Goal: Task Accomplishment & Management: Use online tool/utility

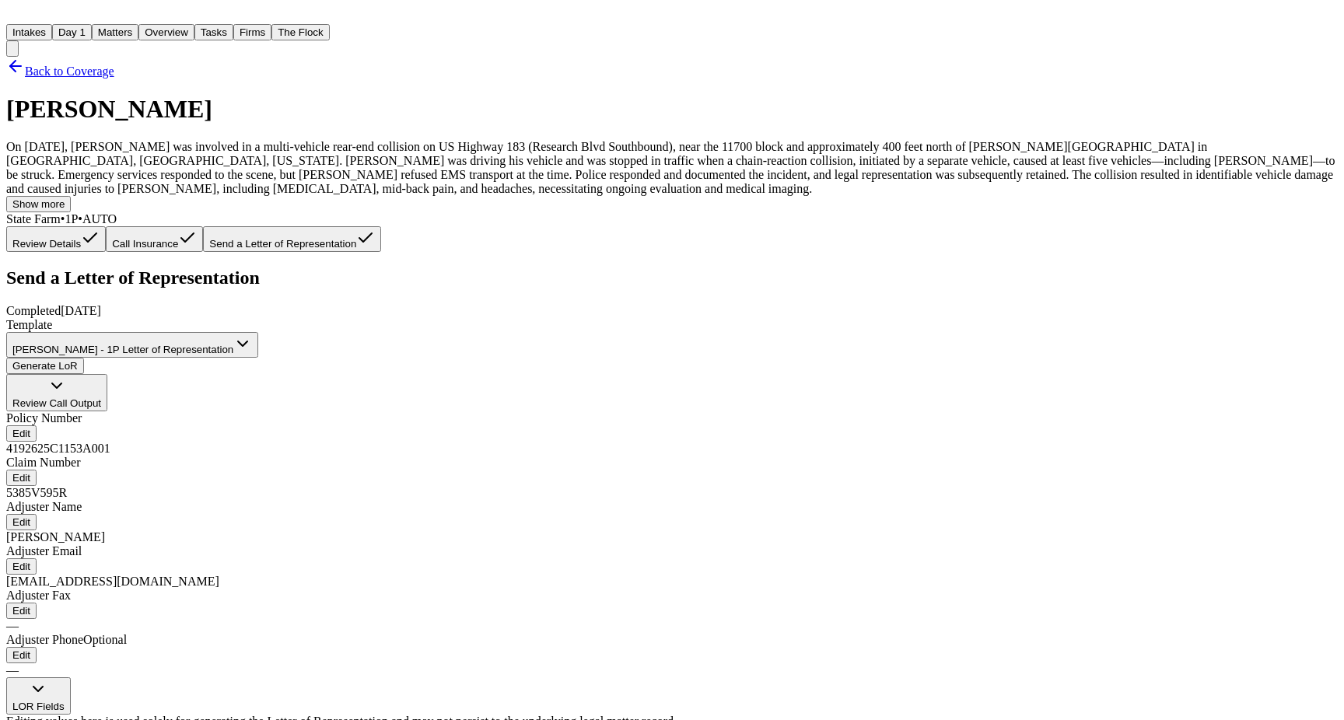
scroll to position [5463, 0]
click at [84, 358] on button "Generate LoR" at bounding box center [45, 366] width 78 height 16
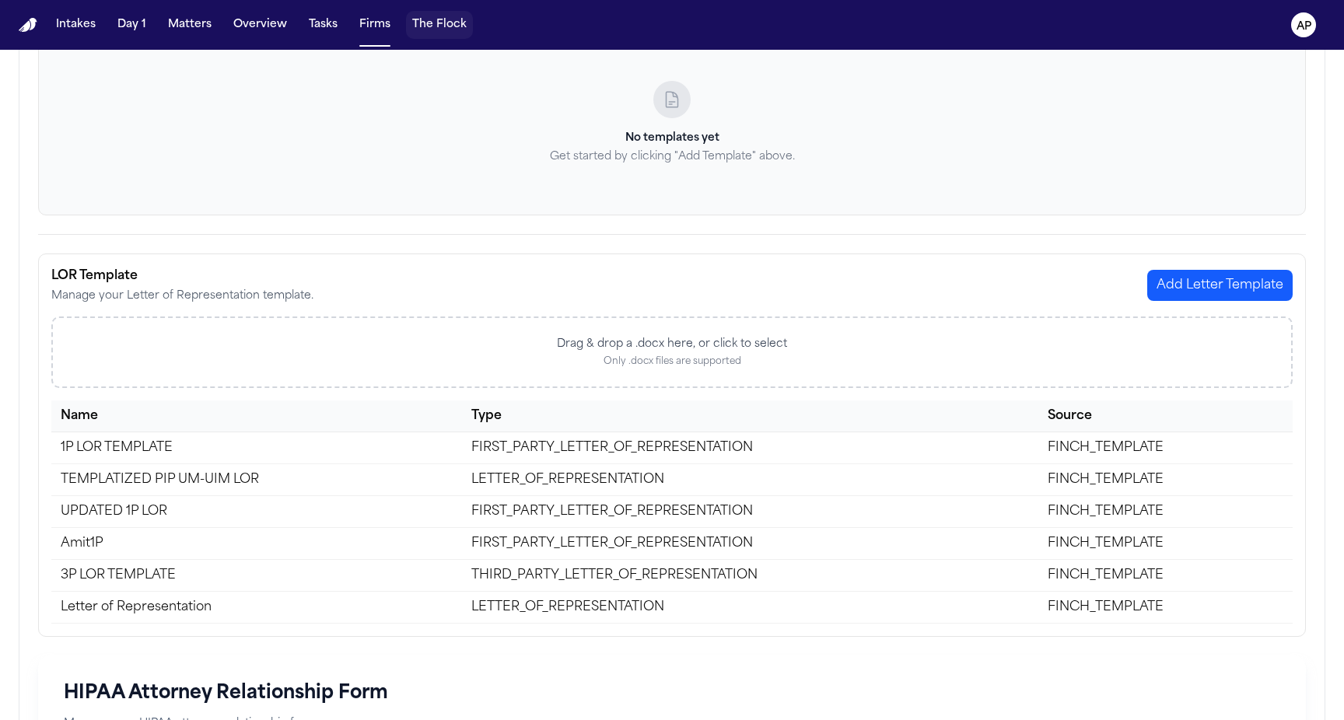
click at [447, 28] on button "The Flock" at bounding box center [439, 25] width 67 height 28
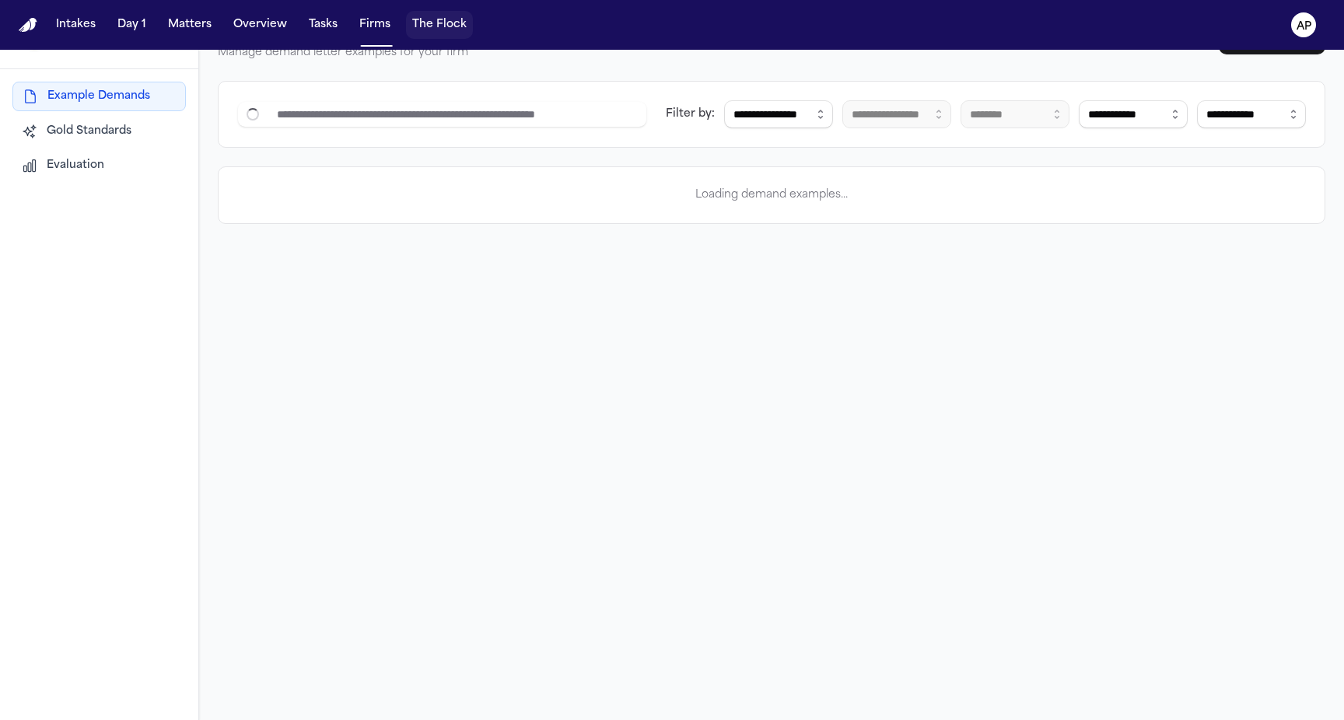
scroll to position [50, 0]
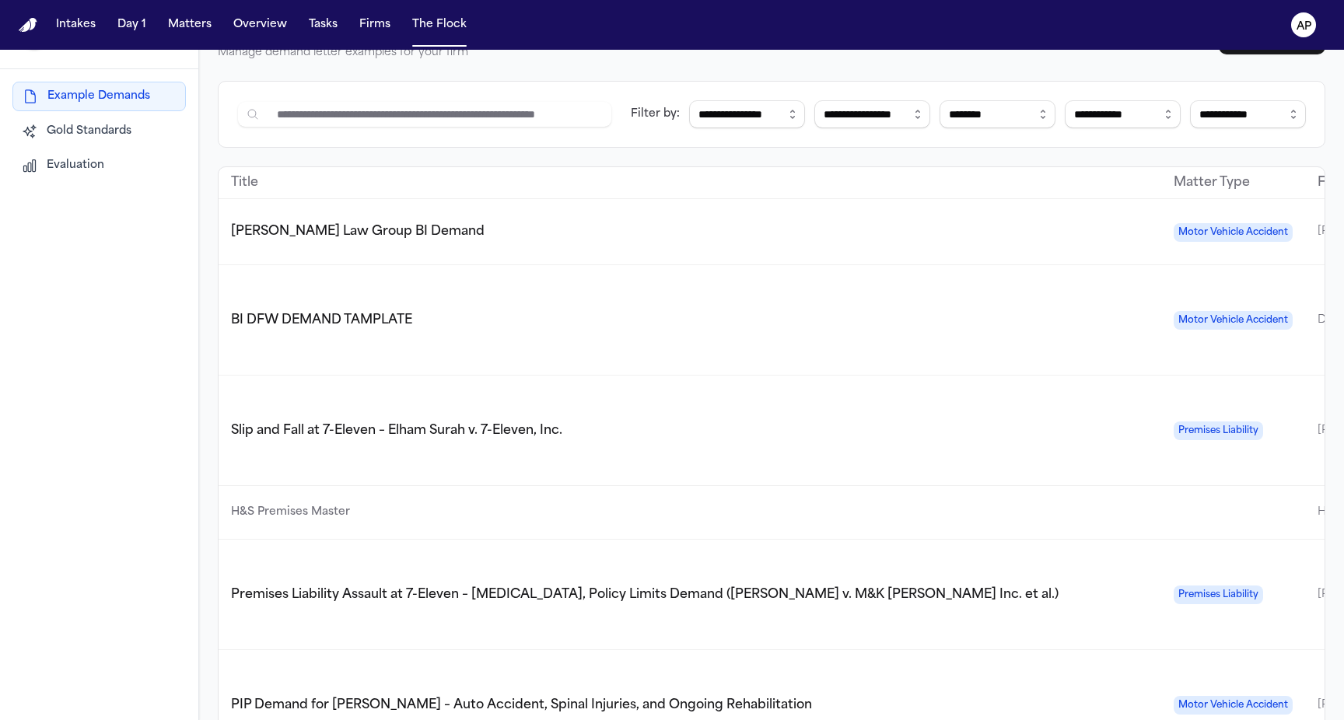
click at [393, 40] on nav "Intakes Day 1 Matters Overview Tasks Firms The Flock AP" at bounding box center [672, 25] width 1344 height 50
click at [367, 24] on button "Firms" at bounding box center [375, 25] width 44 height 28
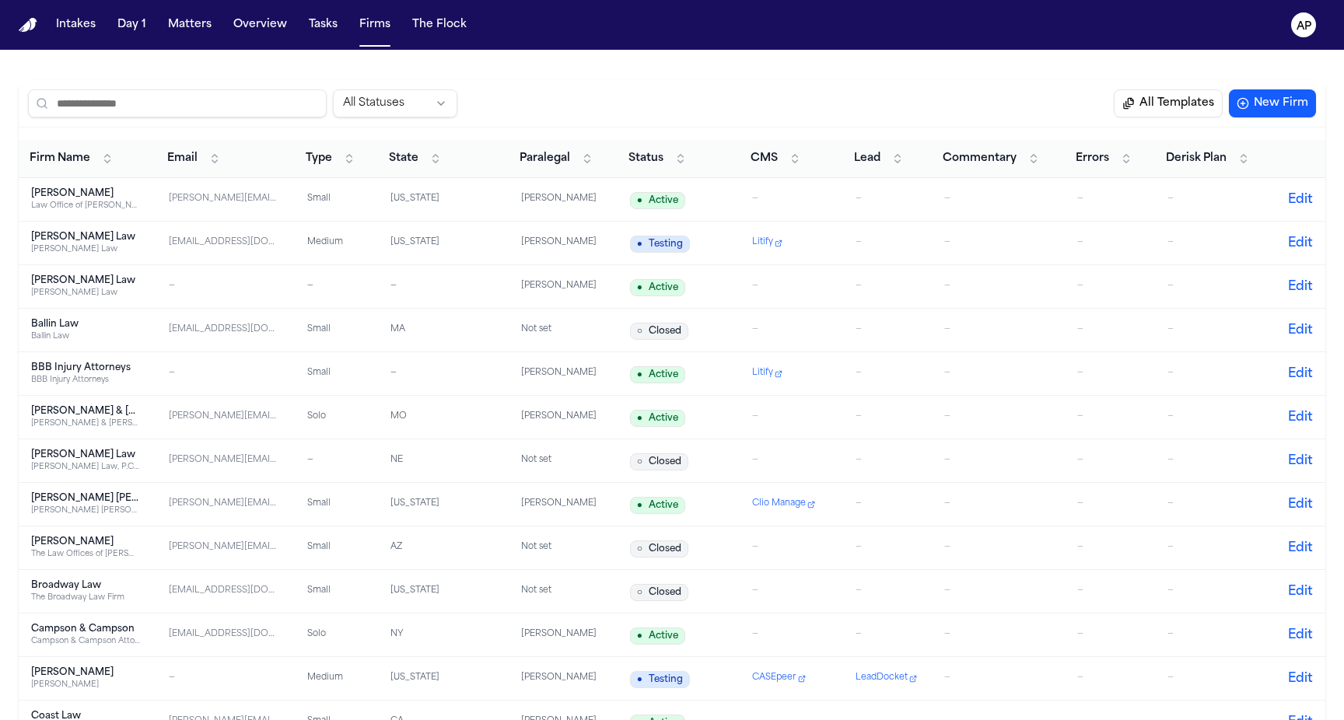
scroll to position [44, 0]
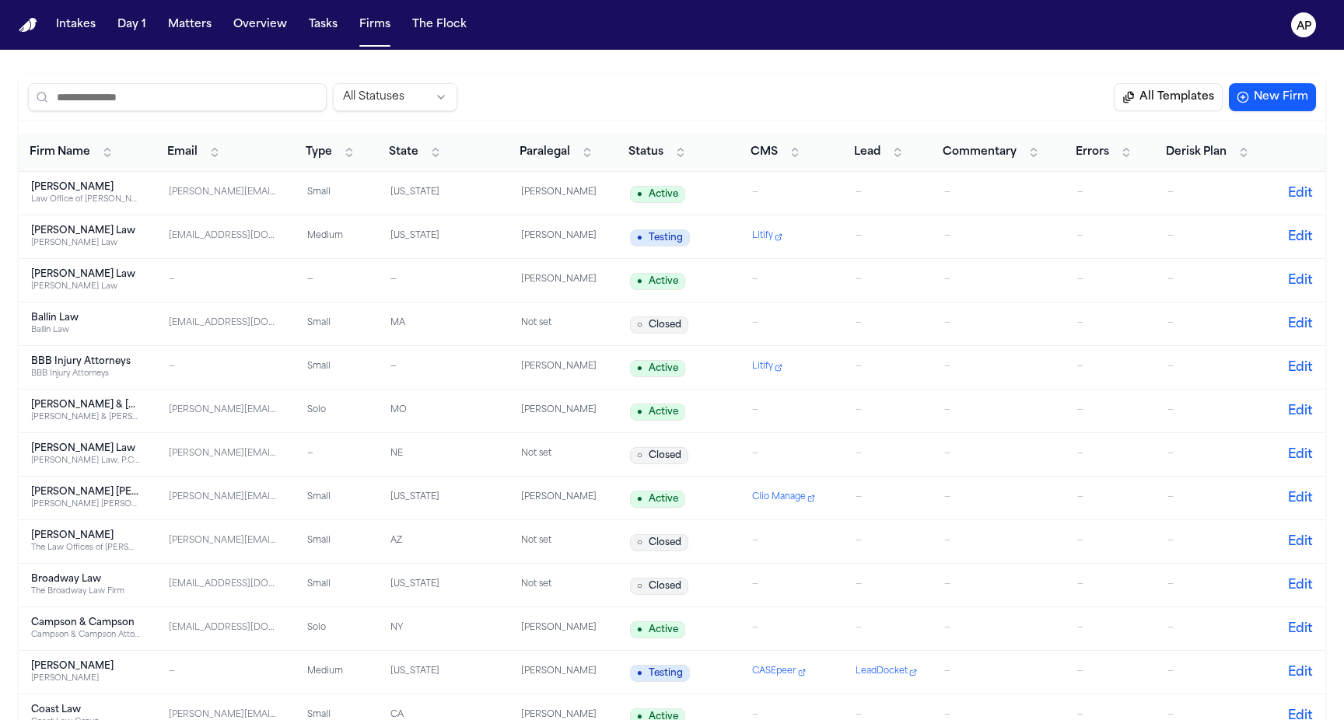
click at [220, 243] on div "bryce@atlantalawyer.com" at bounding box center [223, 236] width 109 height 13
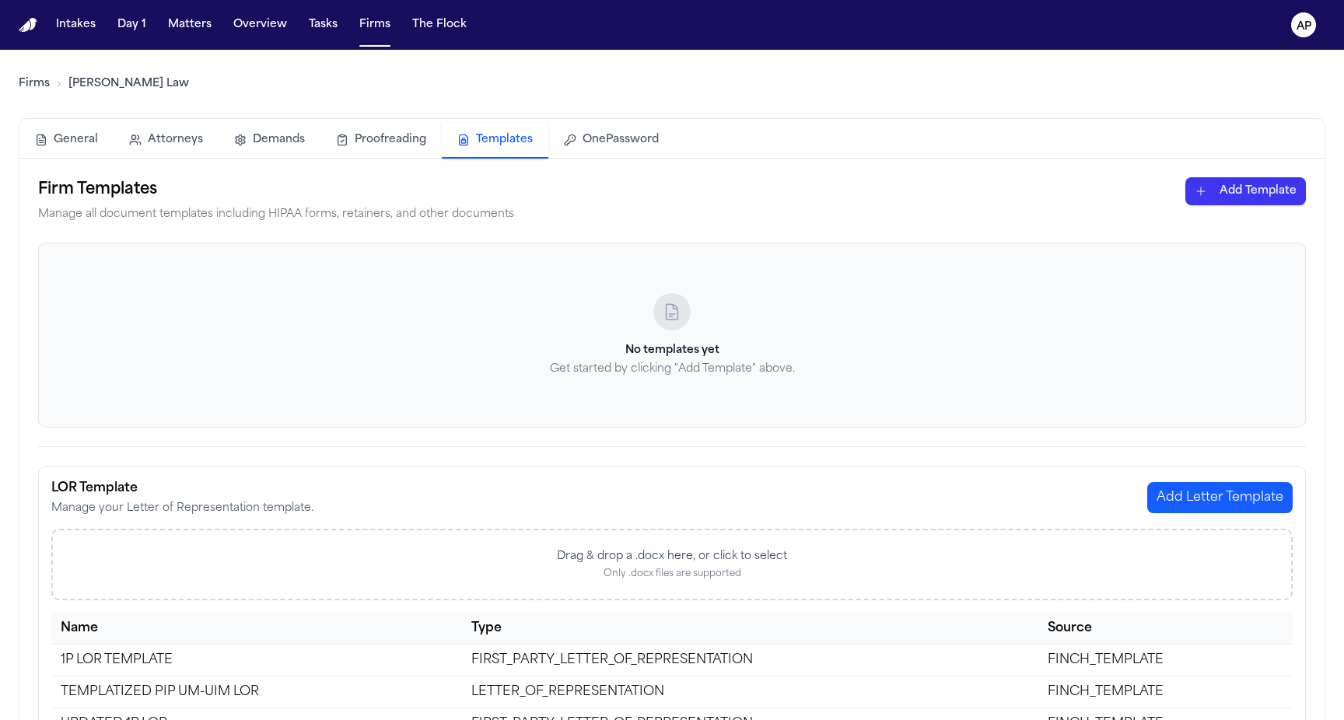
click at [497, 134] on button "Templates" at bounding box center [495, 141] width 107 height 36
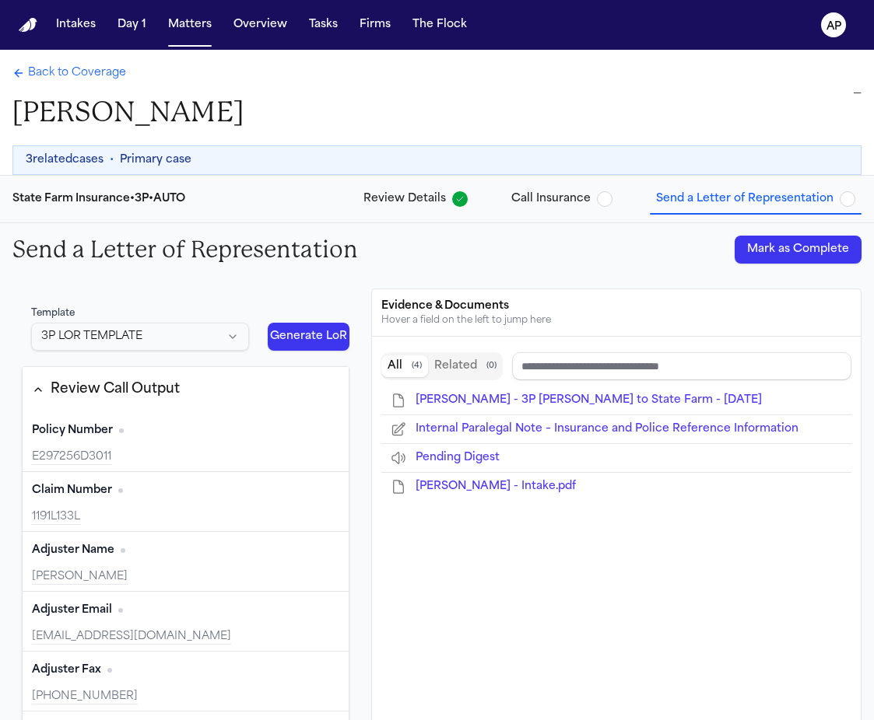
type input "**********"
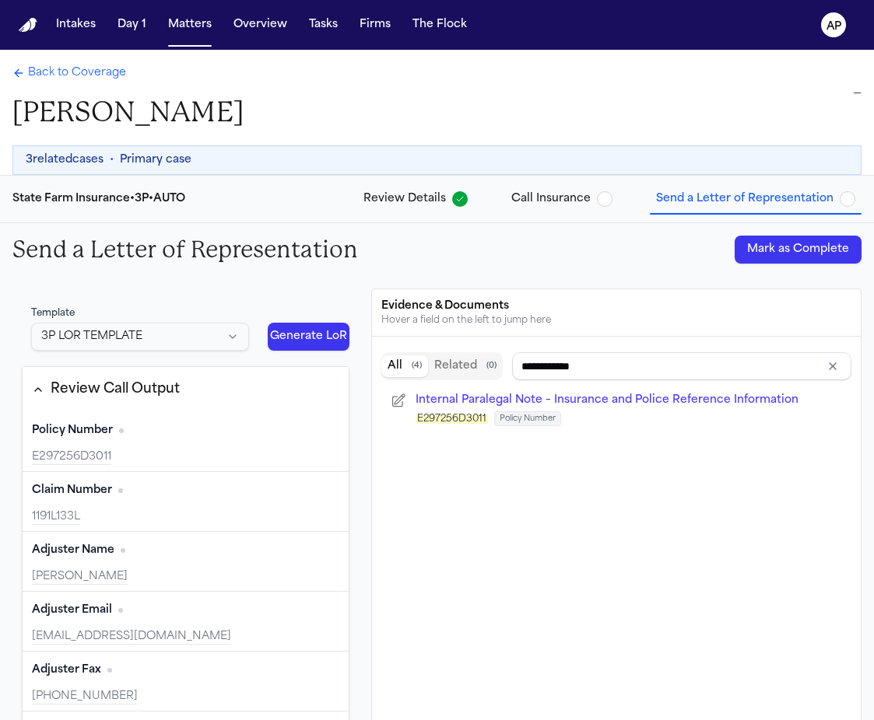
click at [321, 341] on button "Generate LoR" at bounding box center [309, 337] width 82 height 28
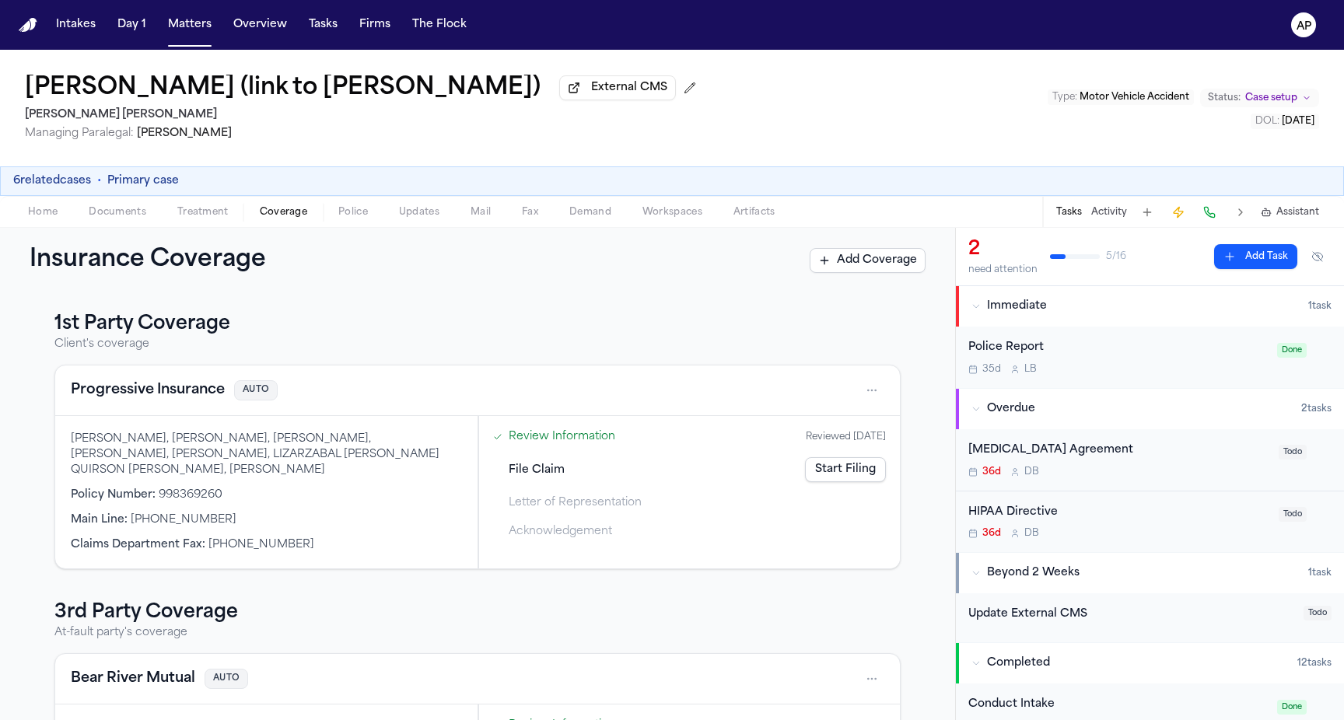
scroll to position [87, 0]
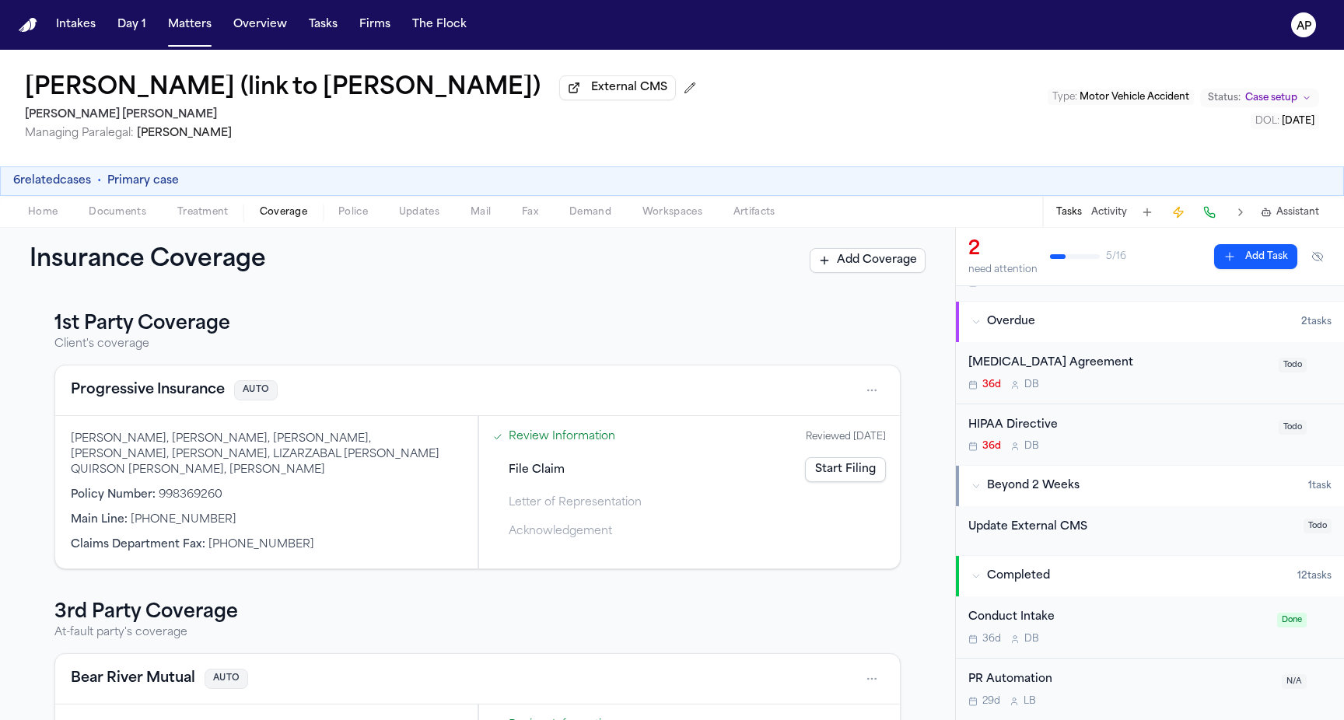
click at [835, 471] on link "Start Filing" at bounding box center [845, 469] width 81 height 25
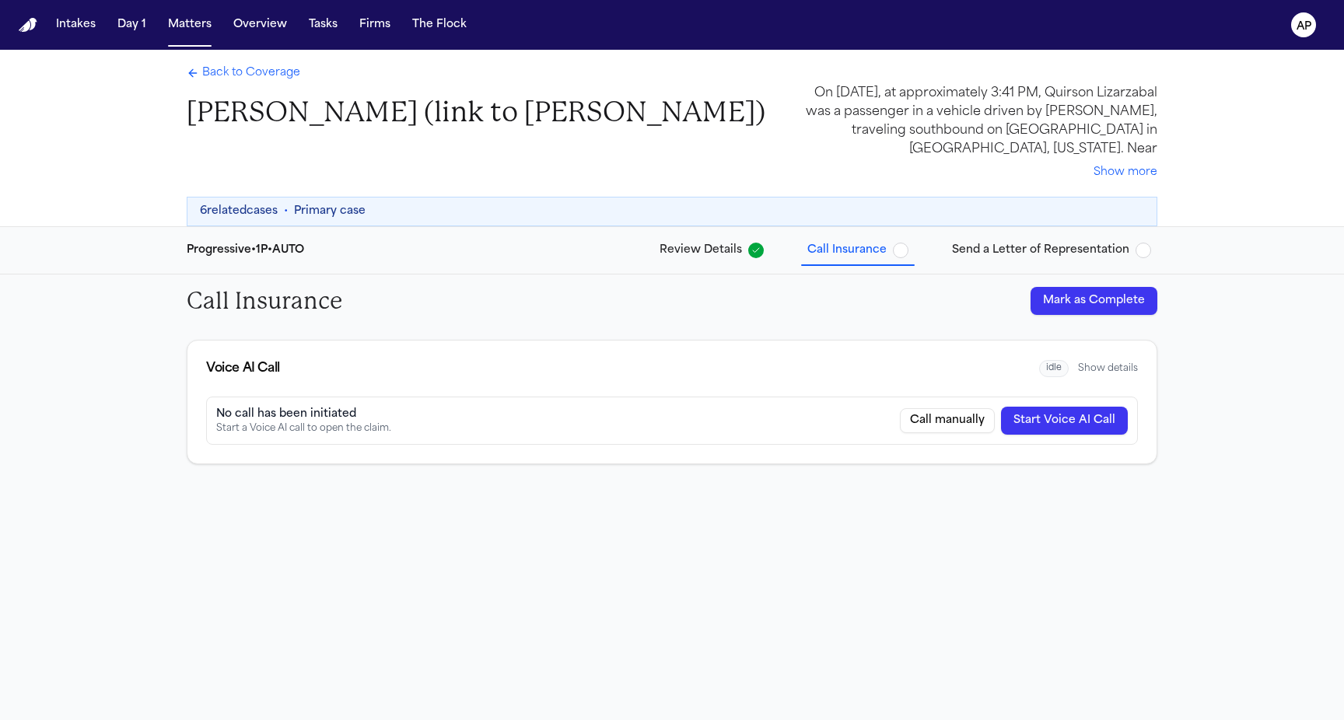
click at [1037, 252] on span "Send a Letter of Representation" at bounding box center [1040, 251] width 177 height 16
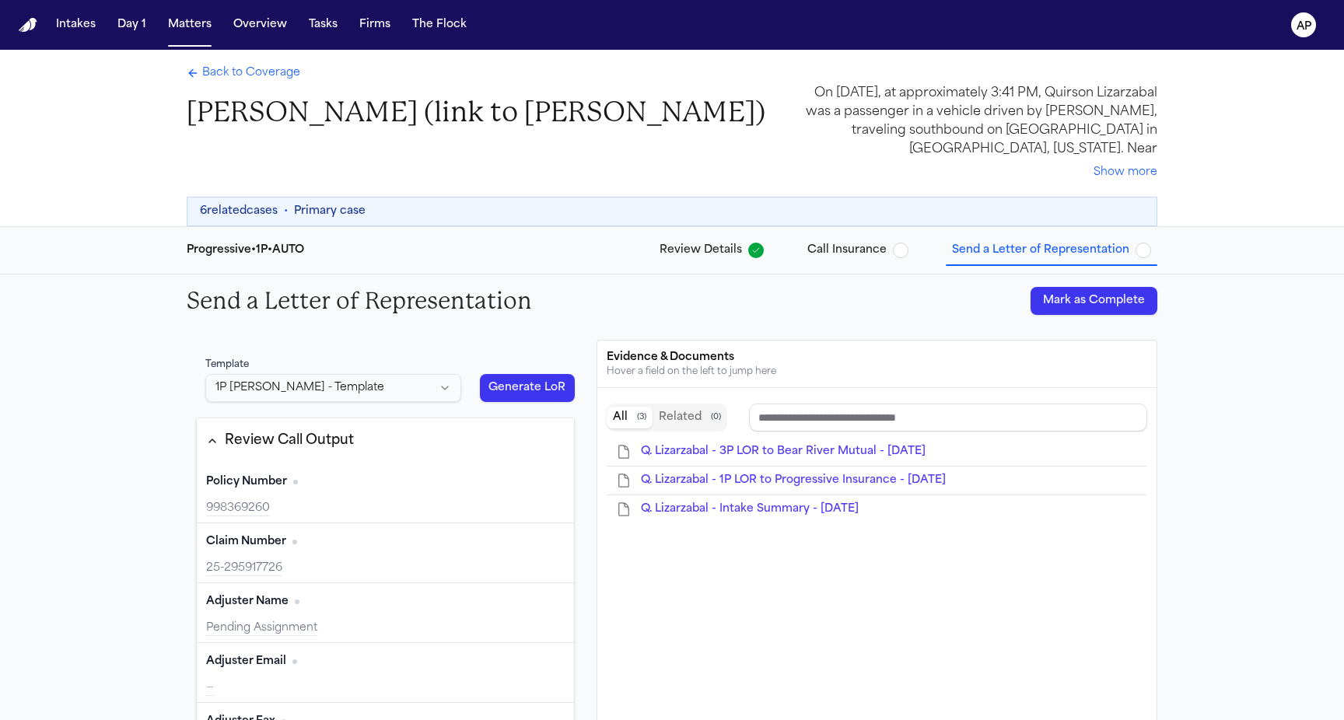
click at [735, 247] on span "Review Details" at bounding box center [701, 251] width 82 height 16
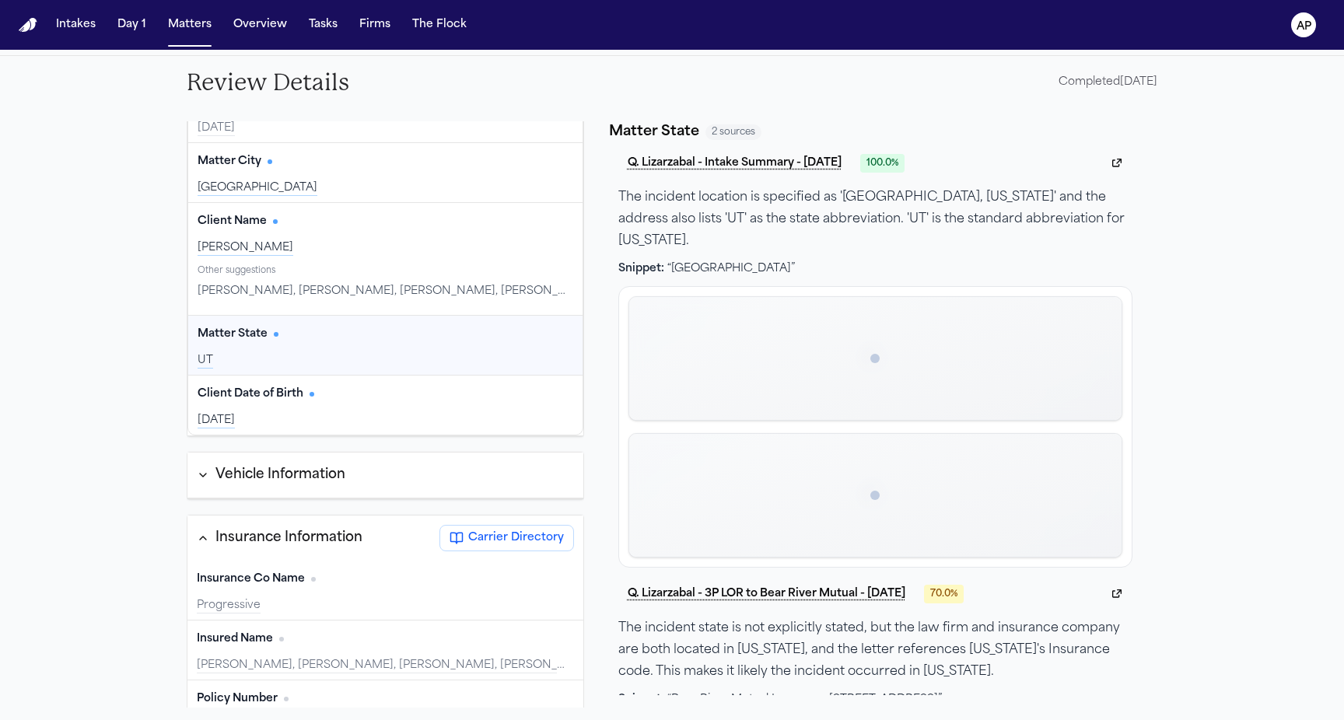
scroll to position [364, 0]
